Goal: Task Accomplishment & Management: Use online tool/utility

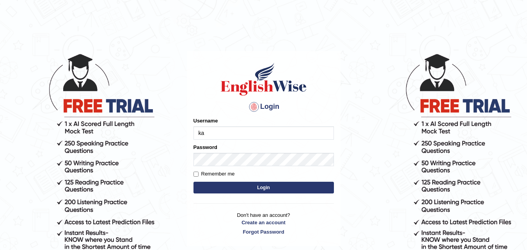
type input "kapoorankit95"
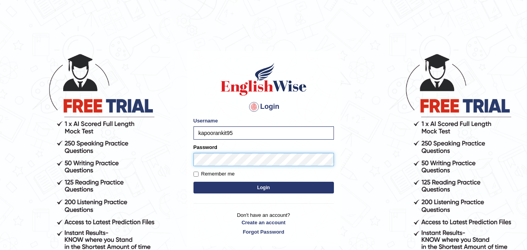
click at [193, 182] on button "Login" at bounding box center [263, 188] width 140 height 12
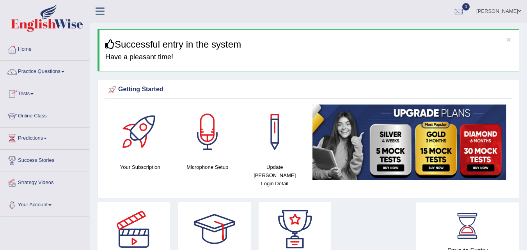
click at [36, 121] on link "Online Class" at bounding box center [44, 115] width 89 height 20
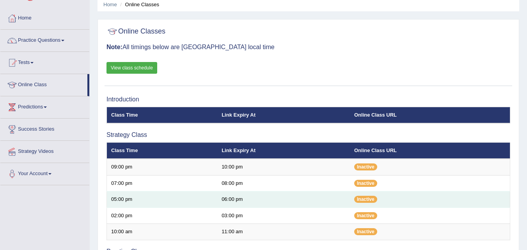
scroll to position [47, 0]
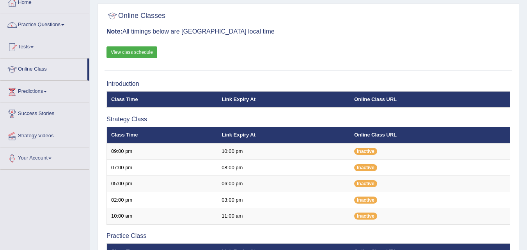
click at [127, 51] on link "View class schedule" at bounding box center [131, 52] width 51 height 12
click at [51, 155] on link "Your Account" at bounding box center [44, 157] width 89 height 20
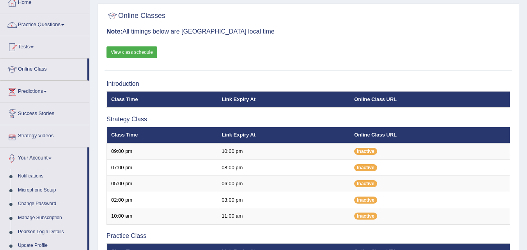
click at [44, 92] on link "Predictions" at bounding box center [44, 91] width 89 height 20
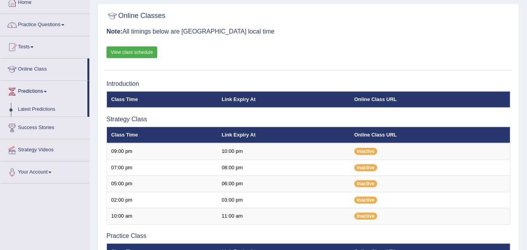
click at [38, 108] on link "Latest Predictions" at bounding box center [50, 110] width 73 height 14
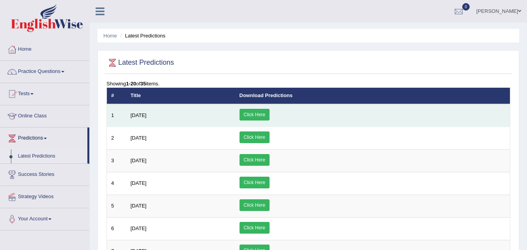
click at [270, 110] on link "Click Here" at bounding box center [255, 115] width 30 height 12
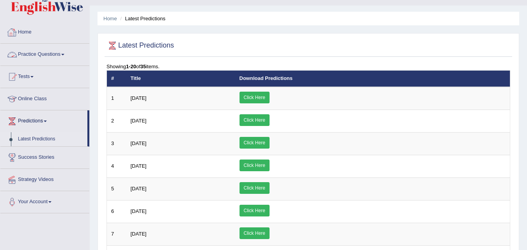
scroll to position [16, 0]
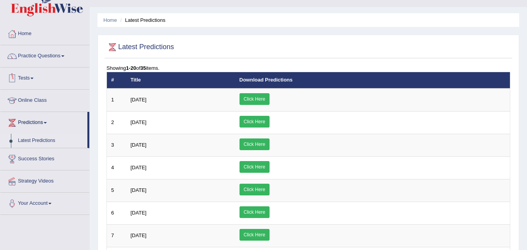
click at [34, 79] on span at bounding box center [31, 79] width 3 height 2
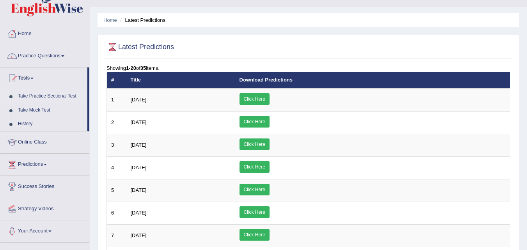
click at [37, 99] on link "Take Practice Sectional Test" at bounding box center [50, 96] width 73 height 14
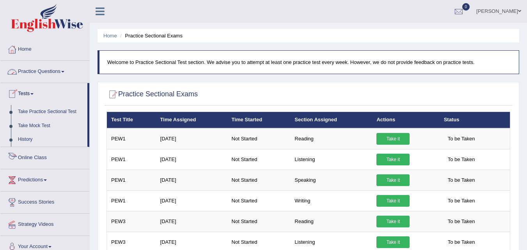
click at [48, 160] on link "Online Class" at bounding box center [44, 157] width 89 height 20
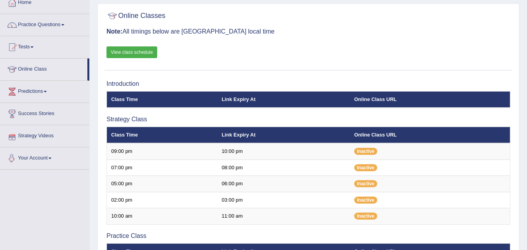
scroll to position [62, 0]
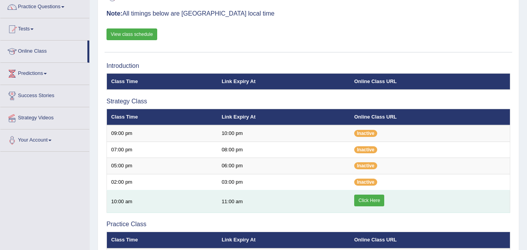
click at [370, 201] on link "Click Here" at bounding box center [369, 201] width 30 height 12
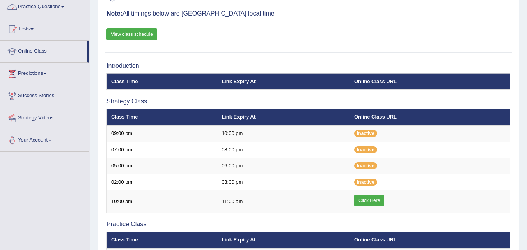
click at [56, 10] on link "Practice Questions" at bounding box center [44, 6] width 89 height 20
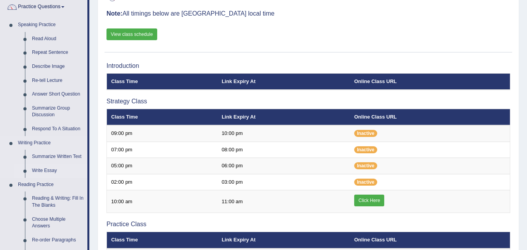
click at [44, 169] on link "Write Essay" at bounding box center [57, 171] width 59 height 14
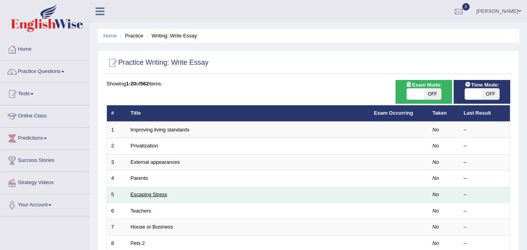
click at [146, 195] on link "Escaping Stress" at bounding box center [149, 195] width 37 height 6
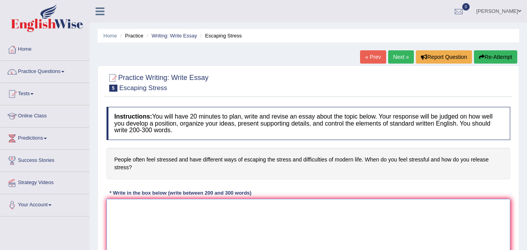
click at [146, 217] on textarea at bounding box center [308, 237] width 404 height 76
paste textarea "The increasing influence of (essay topic) on our lives has ignited numerous dis…"
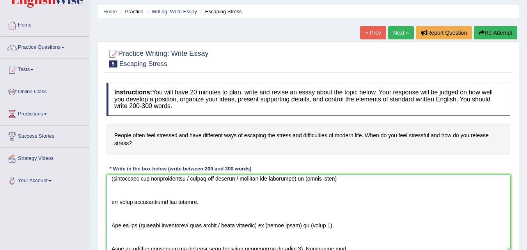
scroll to position [5, 0]
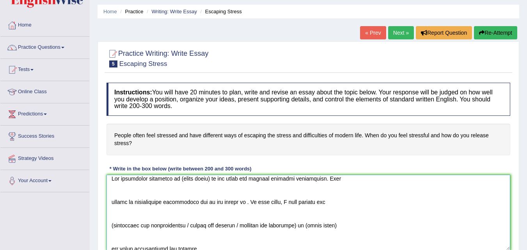
click at [206, 178] on textarea at bounding box center [308, 213] width 404 height 76
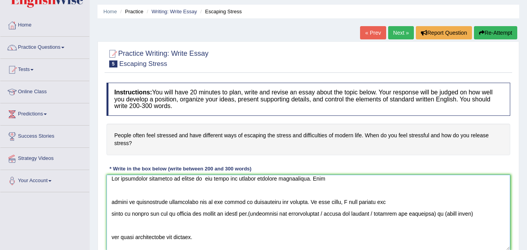
click at [193, 238] on textarea at bounding box center [308, 213] width 404 height 76
click at [254, 215] on textarea at bounding box center [308, 213] width 404 height 76
click at [488, 212] on textarea at bounding box center [308, 213] width 404 height 76
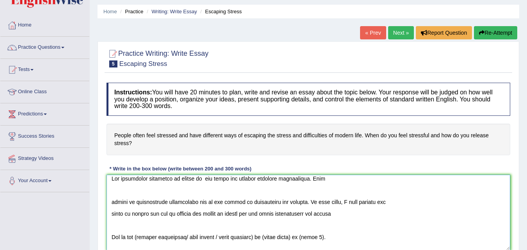
click at [344, 215] on textarea at bounding box center [308, 213] width 404 height 76
click at [333, 237] on textarea at bounding box center [308, 213] width 404 height 76
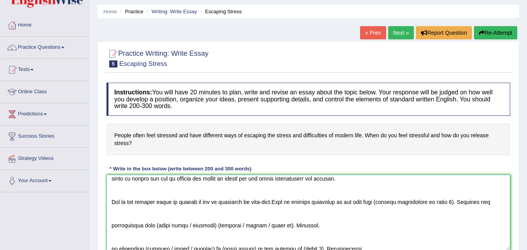
scroll to position [28, 0]
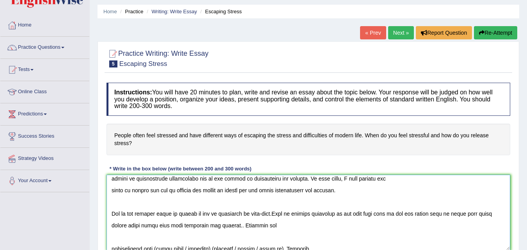
click at [283, 224] on textarea at bounding box center [308, 213] width 404 height 76
click at [367, 224] on textarea at bounding box center [308, 213] width 404 height 76
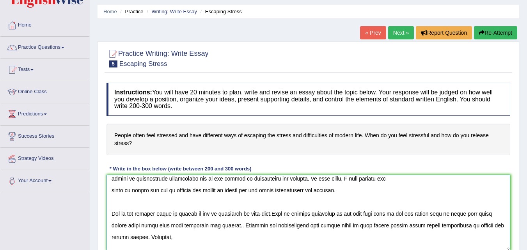
click at [215, 237] on textarea at bounding box center [308, 213] width 404 height 76
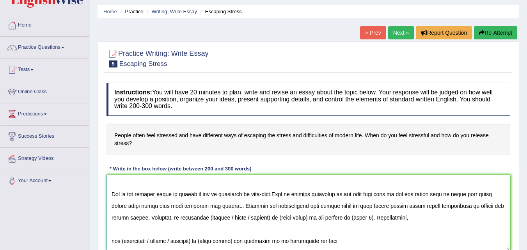
scroll to position [36, 0]
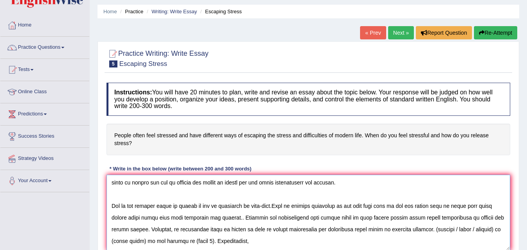
click at [251, 238] on textarea at bounding box center [308, 213] width 404 height 76
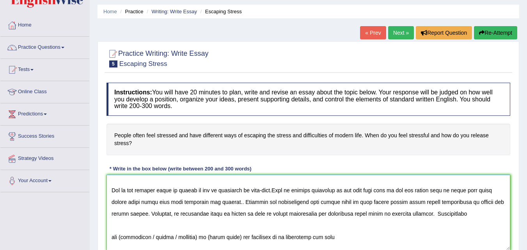
scroll to position [67, 0]
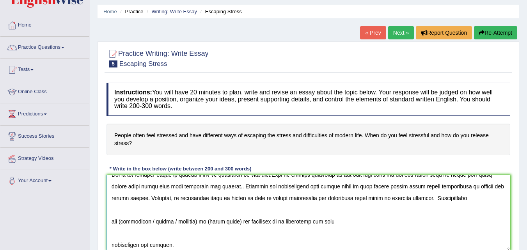
click at [487, 198] on textarea at bounding box center [308, 213] width 404 height 76
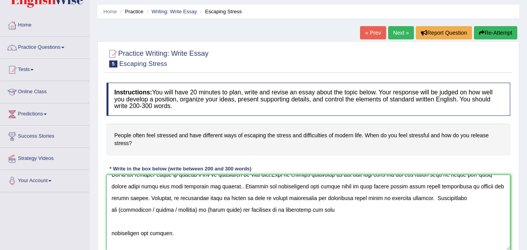
scroll to position [55, 0]
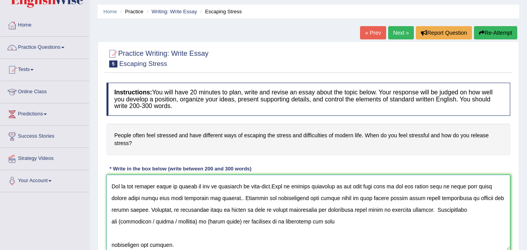
click at [154, 222] on textarea at bounding box center [308, 213] width 404 height 76
click at [264, 221] on textarea at bounding box center [308, 213] width 404 height 76
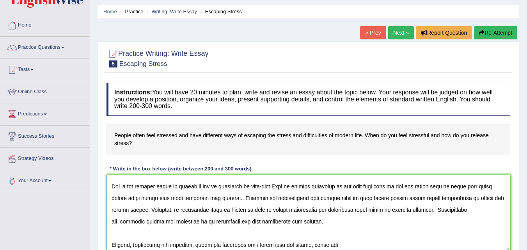
click at [343, 222] on textarea at bounding box center [308, 213] width 404 height 76
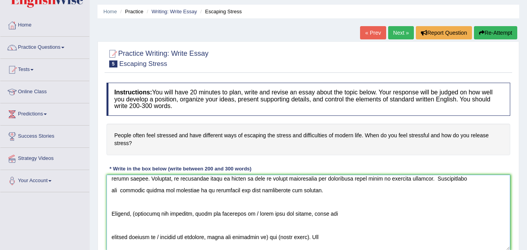
scroll to position [71, 0]
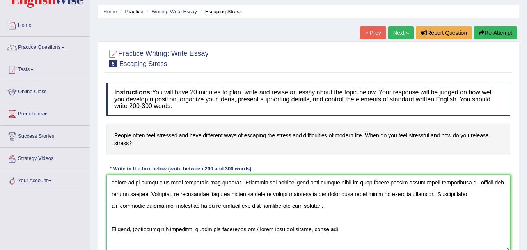
click at [339, 231] on textarea at bounding box center [308, 213] width 404 height 76
click at [192, 229] on textarea at bounding box center [308, 213] width 404 height 76
click at [210, 228] on textarea at bounding box center [308, 213] width 404 height 76
click at [245, 227] on textarea at bounding box center [308, 213] width 404 height 76
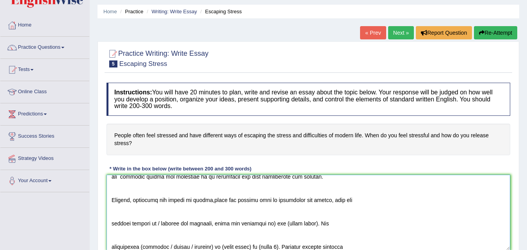
scroll to position [112, 0]
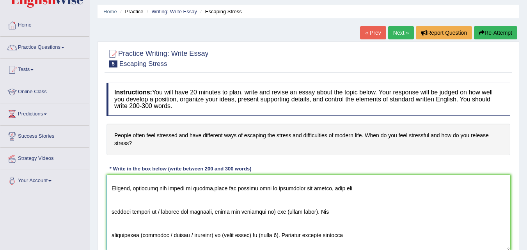
click at [305, 211] on textarea at bounding box center [308, 213] width 404 height 76
click at [308, 213] on textarea at bounding box center [308, 213] width 404 height 76
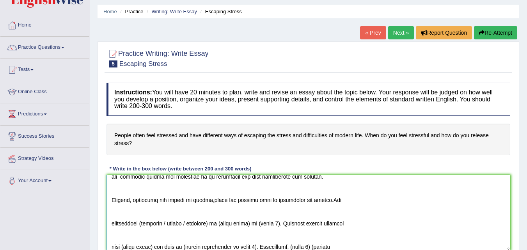
click at [345, 201] on textarea at bounding box center [308, 213] width 404 height 76
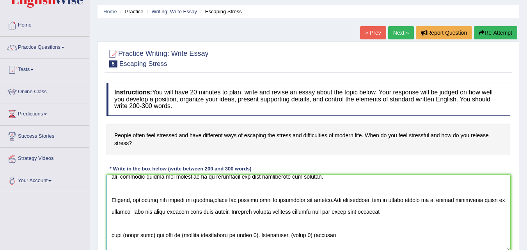
click at [330, 210] on textarea at bounding box center [308, 213] width 404 height 76
click at [410, 212] on textarea at bounding box center [308, 213] width 404 height 76
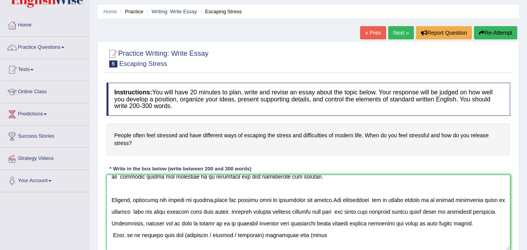
click at [229, 235] on textarea at bounding box center [308, 213] width 404 height 76
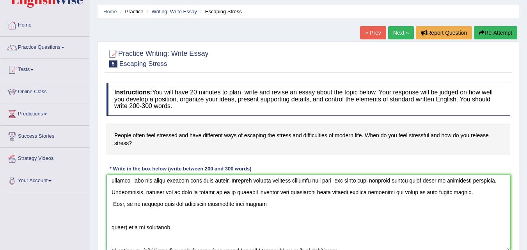
scroll to position [147, 0]
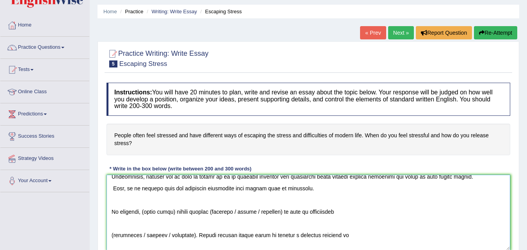
click at [169, 211] on textarea at bounding box center [308, 213] width 404 height 76
click at [240, 211] on textarea at bounding box center [308, 213] width 404 height 76
click at [271, 210] on textarea at bounding box center [308, 213] width 404 height 76
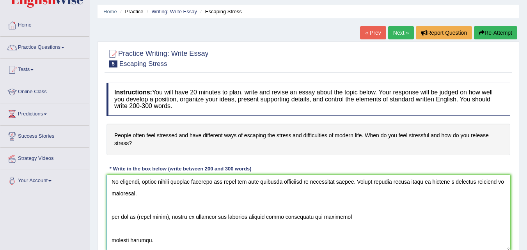
scroll to position [172, 0]
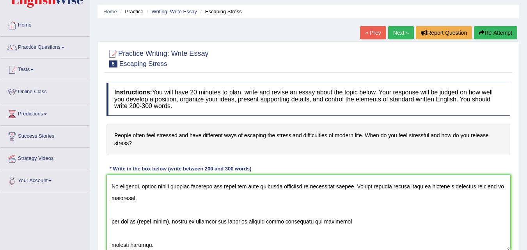
click at [170, 221] on textarea at bounding box center [308, 213] width 404 height 76
click at [180, 198] on textarea at bounding box center [308, 213] width 404 height 76
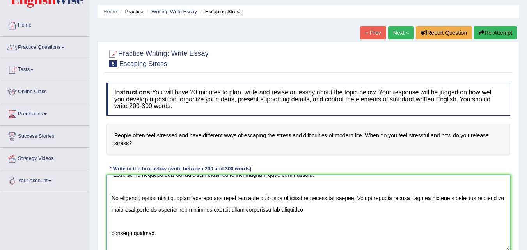
scroll to position [149, 0]
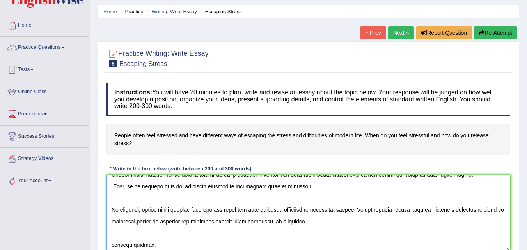
click at [208, 222] on textarea at bounding box center [308, 213] width 404 height 76
click at [254, 224] on textarea at bounding box center [308, 213] width 404 height 76
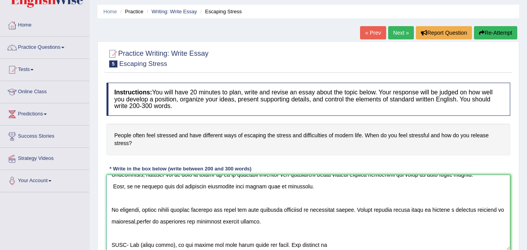
click at [211, 222] on textarea at bounding box center [308, 213] width 404 height 76
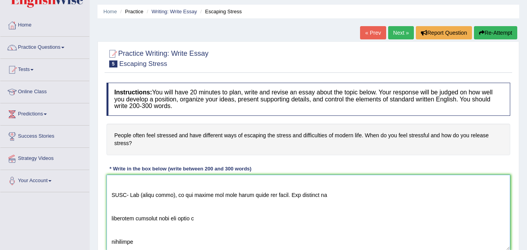
scroll to position [211, 0]
click at [303, 231] on textarea at bounding box center [308, 213] width 404 height 76
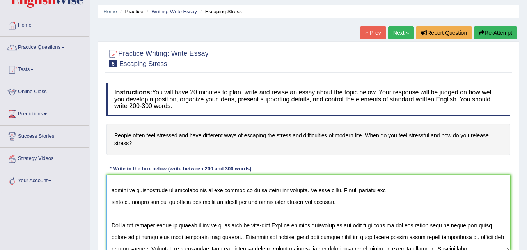
scroll to position [5, 0]
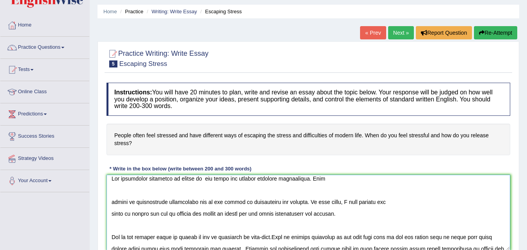
click at [372, 185] on textarea at bounding box center [308, 213] width 404 height 76
click at [341, 182] on textarea at bounding box center [308, 213] width 404 height 76
click at [328, 178] on textarea at bounding box center [308, 213] width 404 height 76
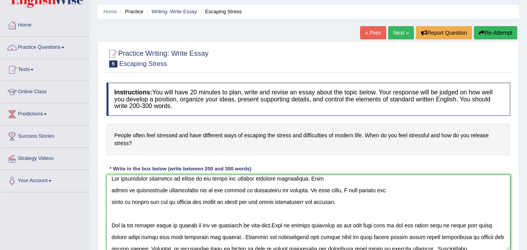
scroll to position [0, 0]
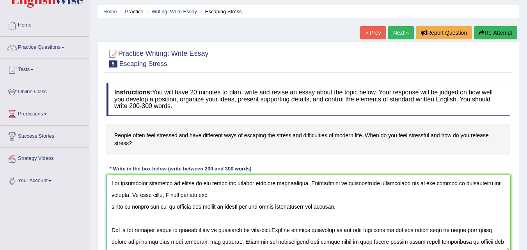
click at [237, 197] on textarea at bounding box center [308, 213] width 404 height 76
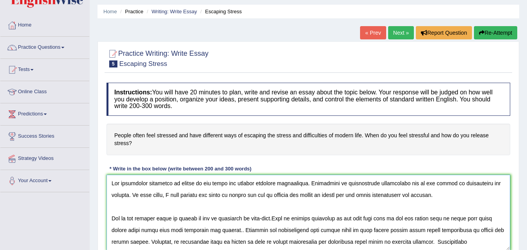
click at [319, 183] on textarea at bounding box center [308, 213] width 404 height 76
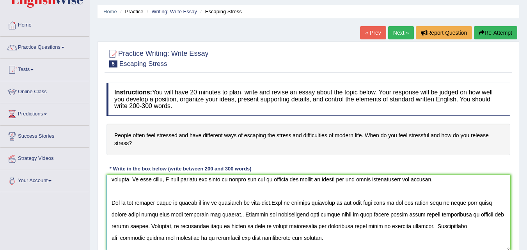
click at [459, 179] on textarea at bounding box center [308, 213] width 404 height 76
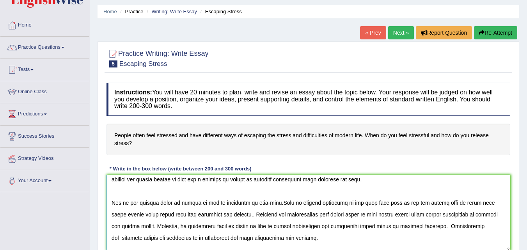
scroll to position [43, 0]
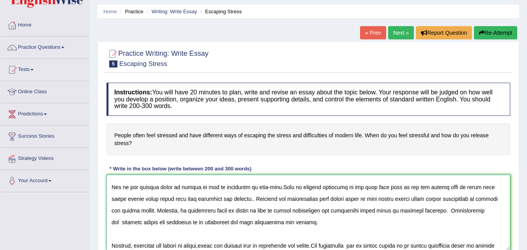
click at [382, 186] on textarea at bounding box center [308, 213] width 404 height 76
click at [243, 199] on textarea at bounding box center [308, 213] width 404 height 76
click at [432, 209] on textarea at bounding box center [308, 213] width 404 height 76
click at [120, 222] on textarea at bounding box center [308, 213] width 404 height 76
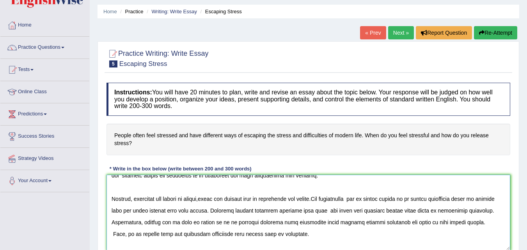
scroll to position [87, 0]
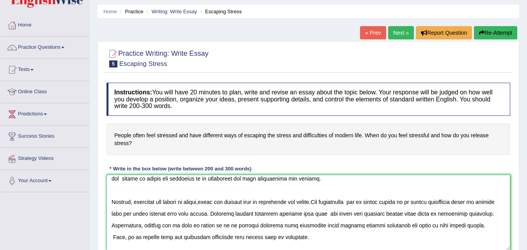
click at [352, 183] on textarea at bounding box center [308, 213] width 404 height 76
click at [110, 201] on textarea at bounding box center [308, 213] width 404 height 76
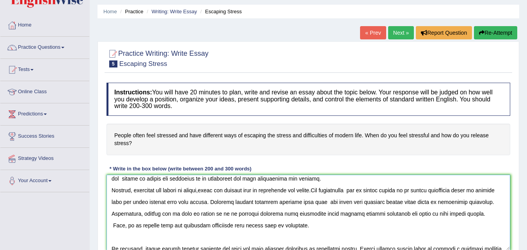
click at [287, 192] on textarea at bounding box center [308, 213] width 404 height 76
click at [305, 189] on textarea at bounding box center [308, 213] width 404 height 76
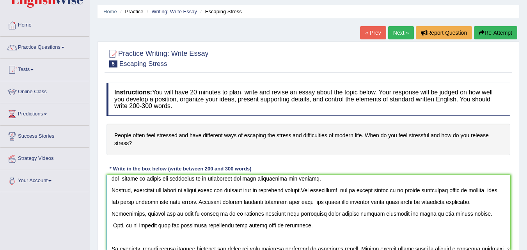
click at [477, 191] on textarea at bounding box center [308, 213] width 404 height 76
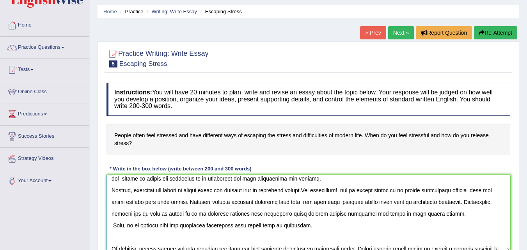
click at [480, 190] on textarea at bounding box center [308, 213] width 404 height 76
click at [459, 190] on textarea at bounding box center [308, 213] width 404 height 76
click at [295, 200] on textarea at bounding box center [308, 213] width 404 height 76
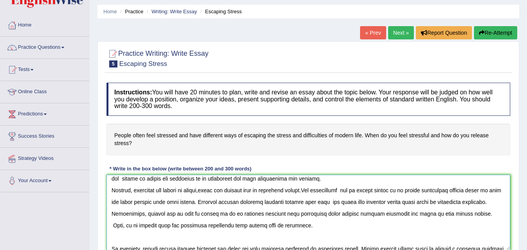
click at [148, 202] on textarea at bounding box center [308, 213] width 404 height 76
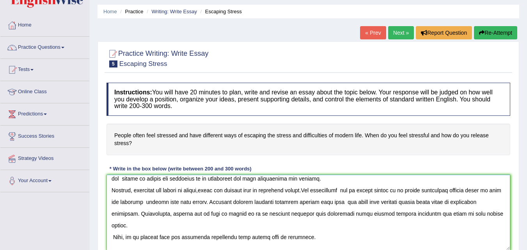
click at [130, 215] on textarea at bounding box center [308, 213] width 404 height 76
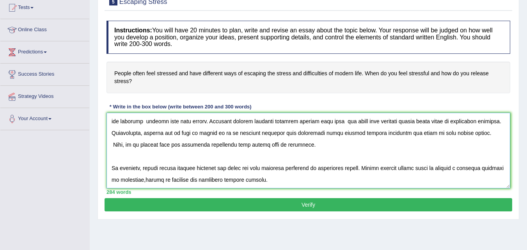
scroll to position [88, 0]
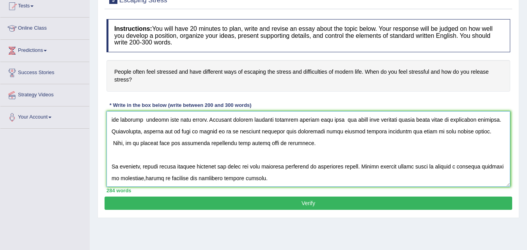
type textarea "The increasing influence of stress on our lives has ignited numerous discussion…"
click at [390, 206] on button "Verify" at bounding box center [309, 203] width 408 height 13
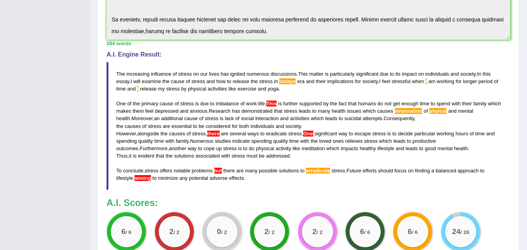
scroll to position [239, 0]
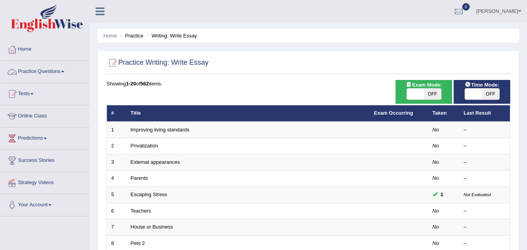
click at [52, 74] on link "Practice Questions" at bounding box center [44, 71] width 89 height 20
